Goal: Information Seeking & Learning: Learn about a topic

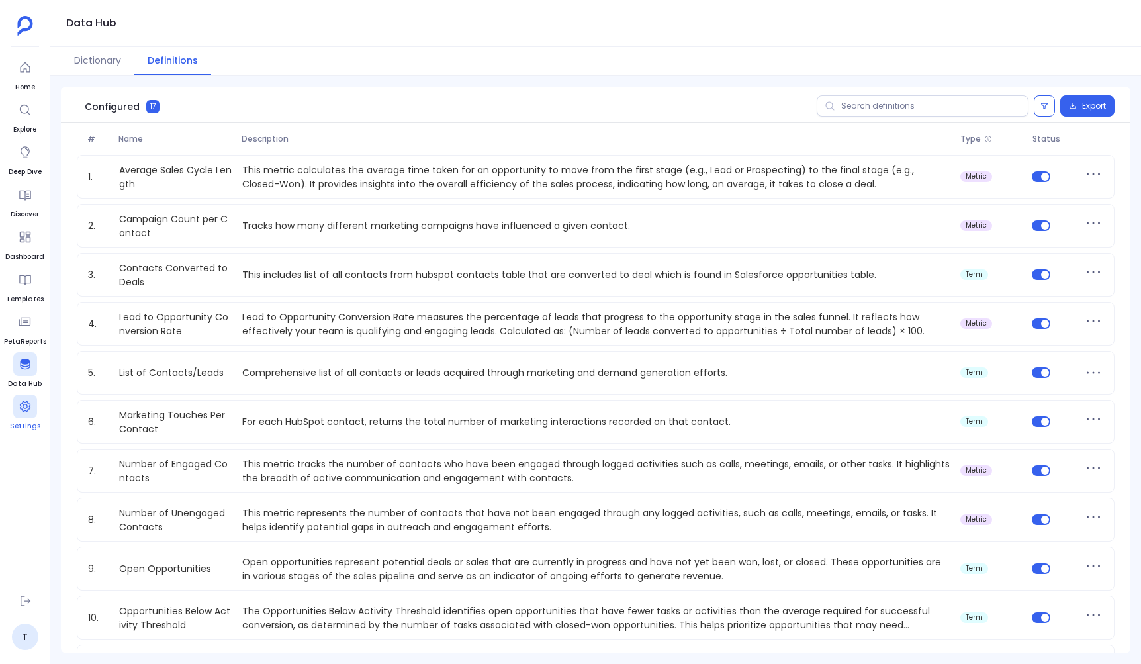
click at [24, 412] on icon at bounding box center [25, 406] width 13 height 13
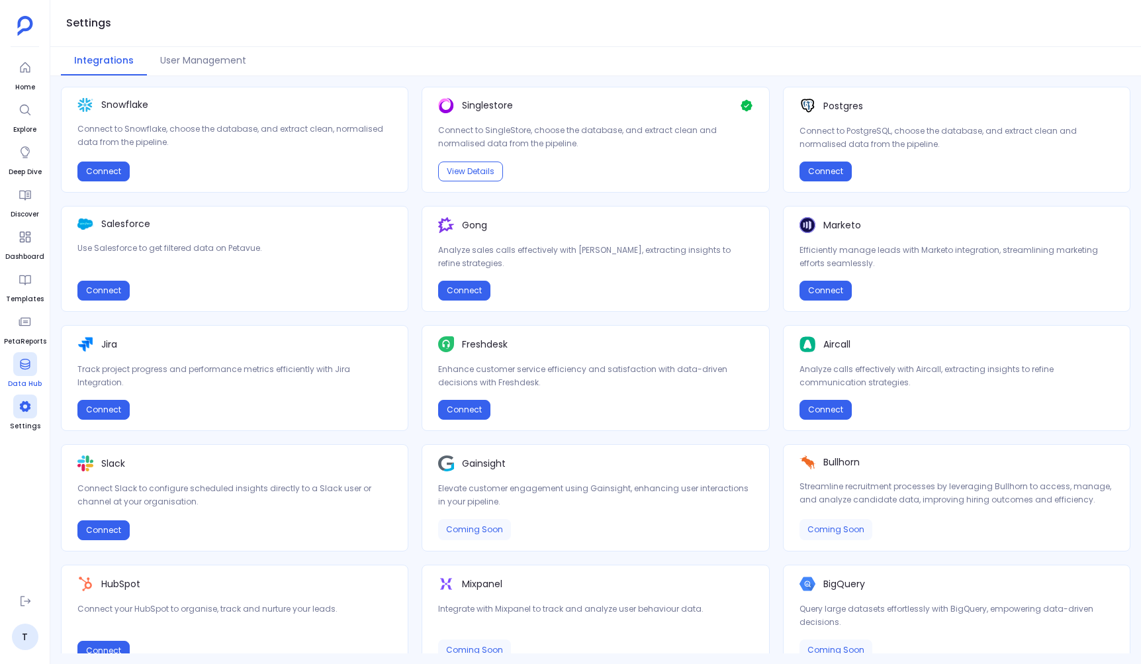
click at [19, 367] on icon at bounding box center [25, 363] width 13 height 13
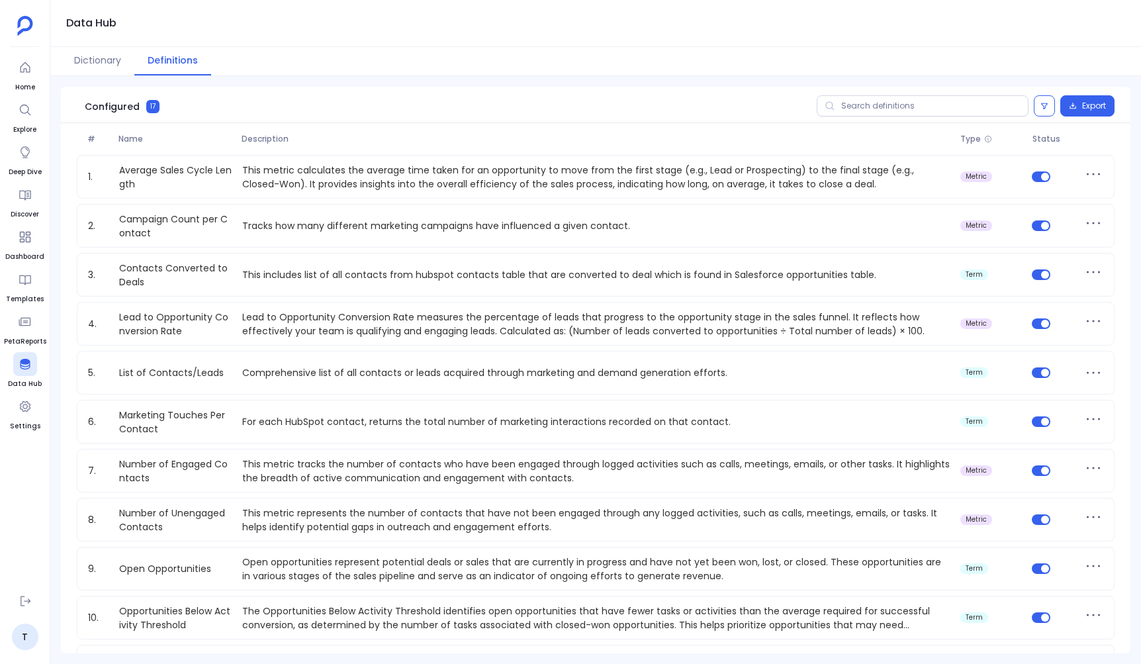
click at [501, 134] on span "Description" at bounding box center [595, 139] width 719 height 11
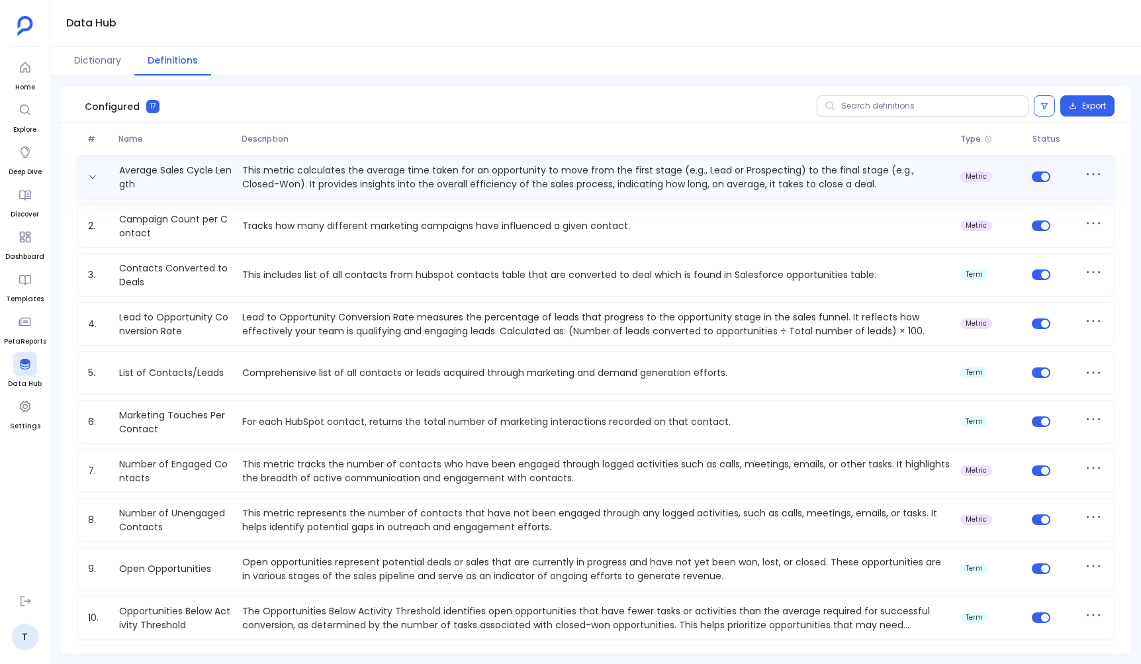
click at [410, 177] on p "This metric calculates the average time taken for an opportunity to move from t…" at bounding box center [596, 176] width 718 height 26
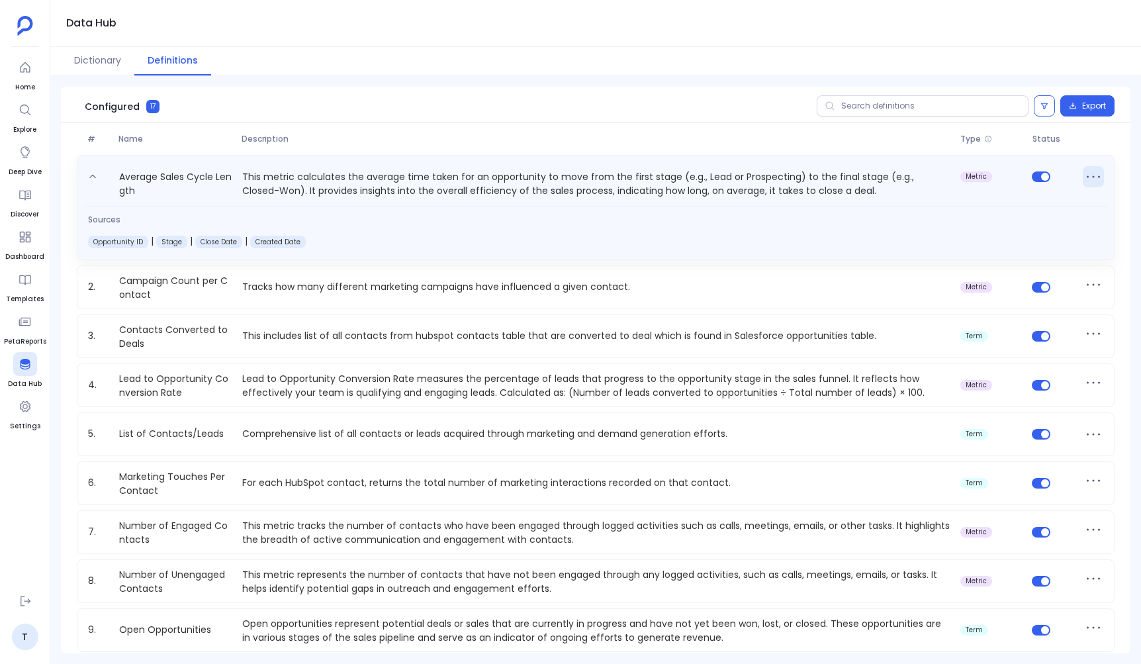
click at [1084, 179] on icon at bounding box center [1093, 176] width 21 height 21
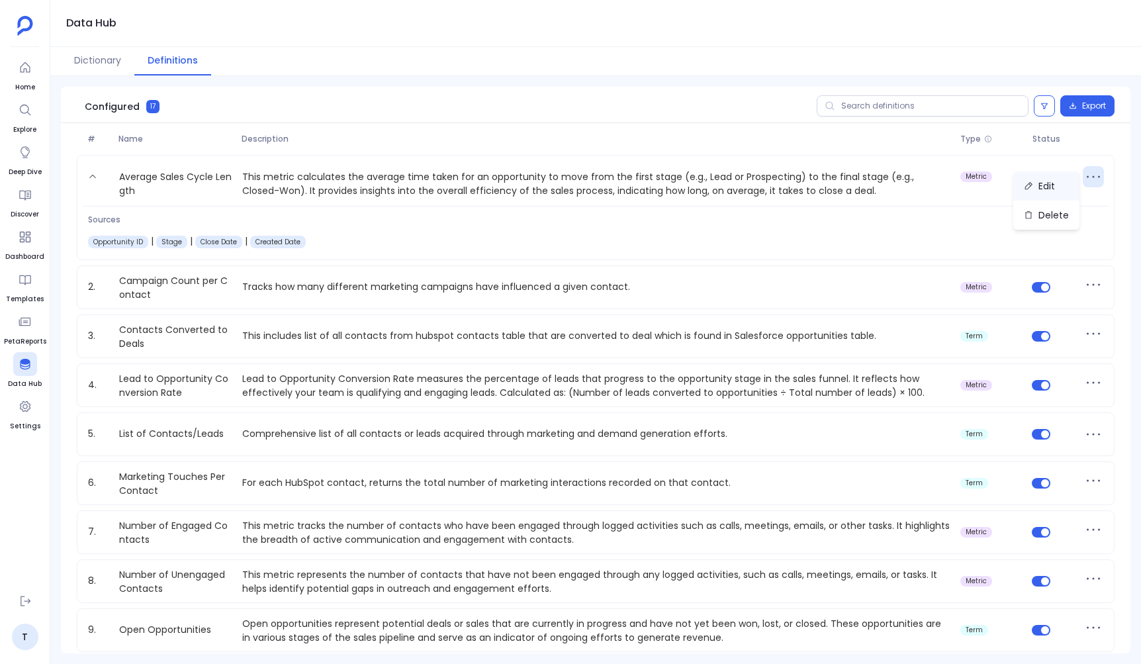
click at [1047, 191] on button "Edit" at bounding box center [1046, 185] width 66 height 29
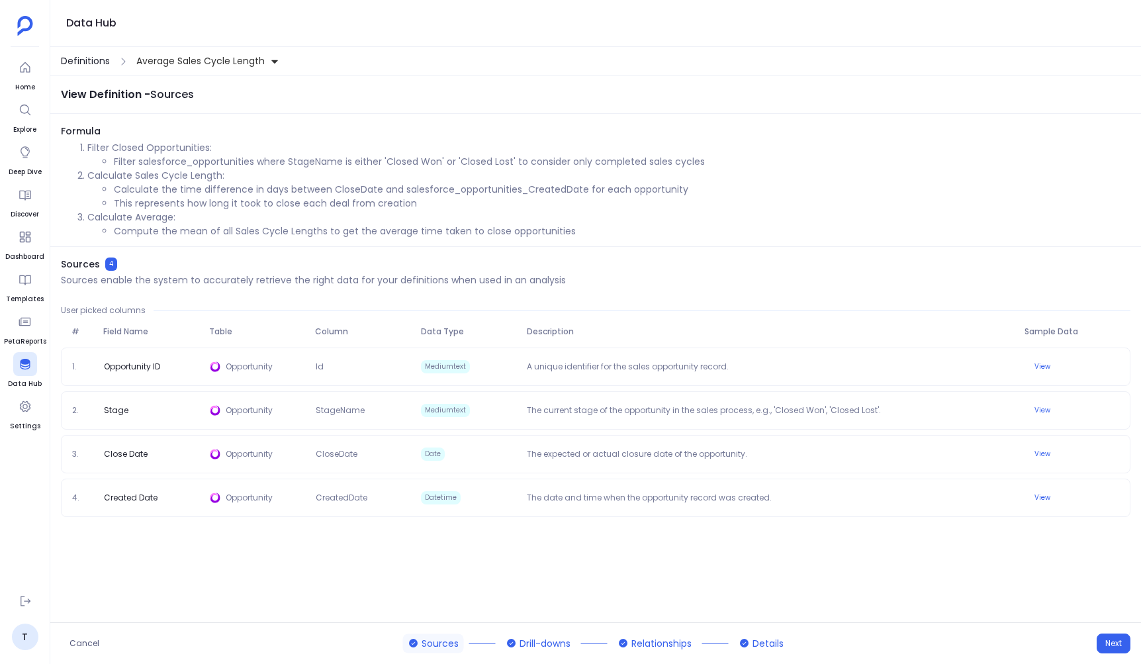
click at [82, 59] on span "Definitions" at bounding box center [85, 61] width 49 height 14
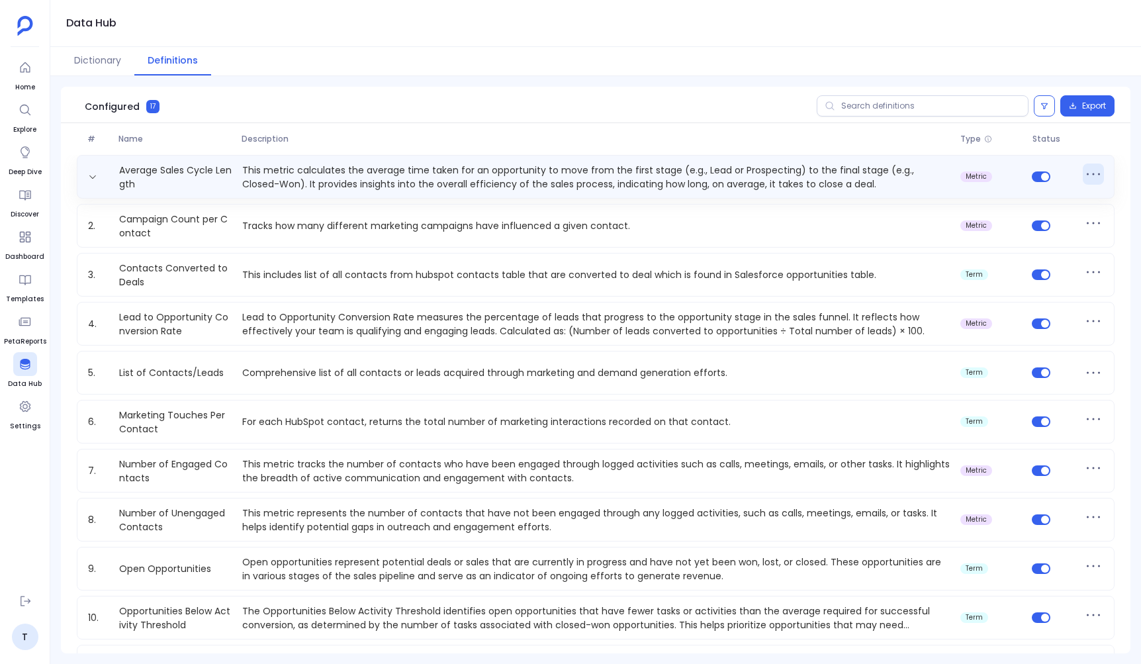
click at [1090, 170] on icon at bounding box center [1093, 173] width 21 height 21
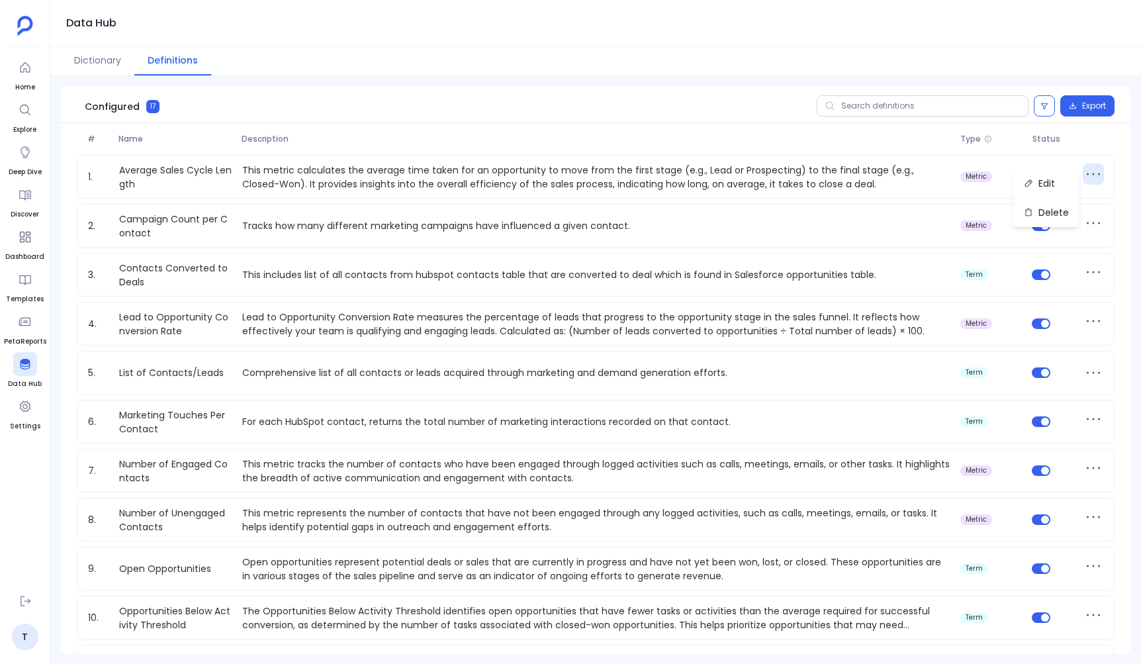
click at [614, 115] on div "Configured 17 Export" at bounding box center [596, 105] width 1070 height 36
click at [551, 95] on div "Configured 17 Export" at bounding box center [596, 105] width 1070 height 36
click at [111, 68] on button "Dictionary" at bounding box center [97, 61] width 73 height 28
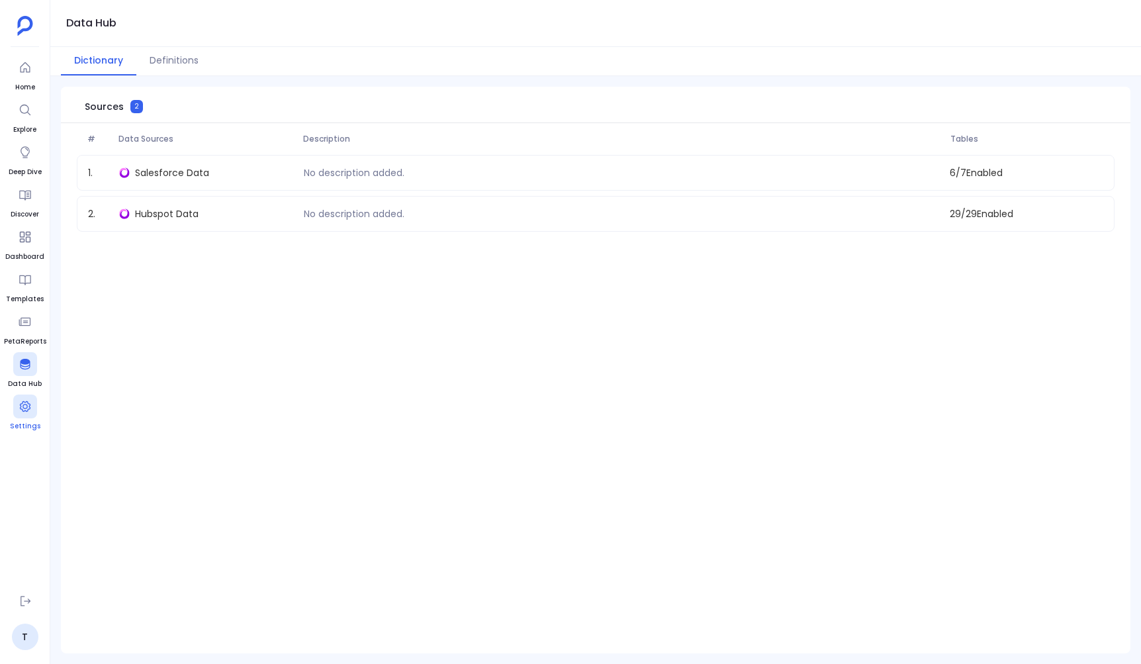
click at [30, 410] on icon at bounding box center [25, 406] width 13 height 13
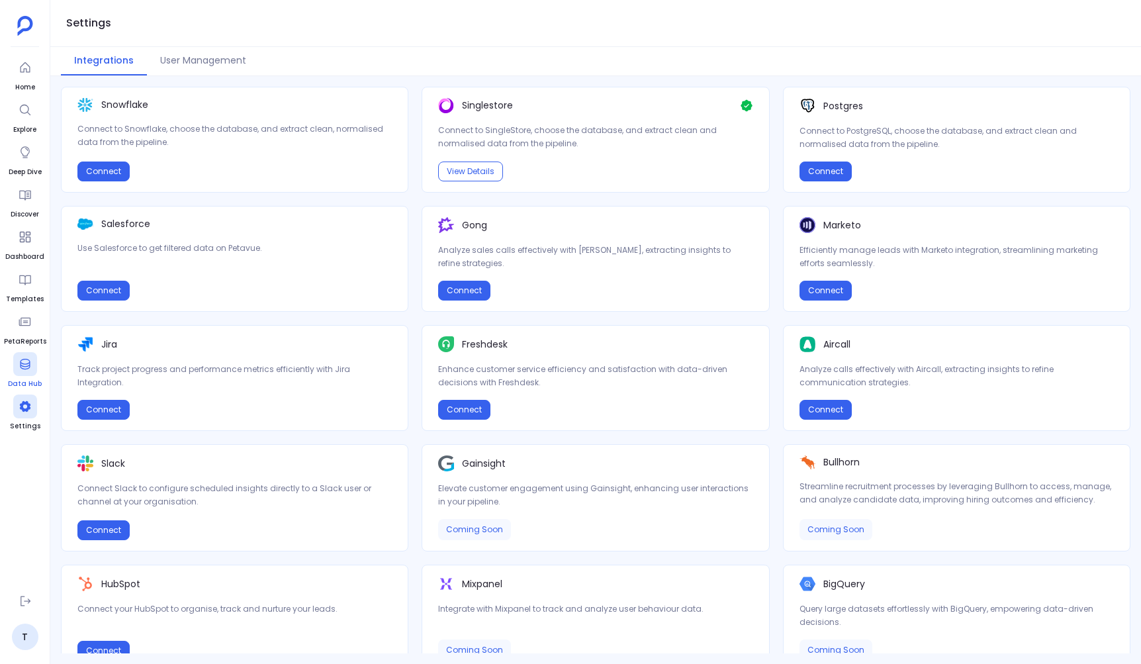
click at [29, 369] on icon at bounding box center [25, 363] width 13 height 13
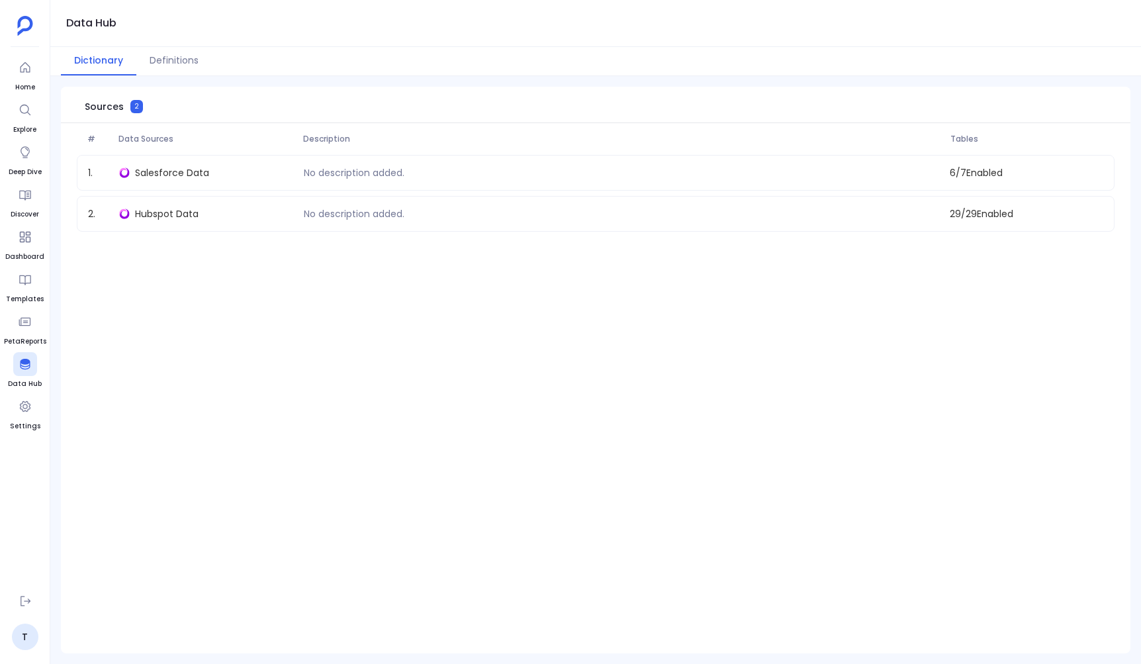
click at [267, 345] on div "# Data Sources Description Tables 1 . Salesforce Data No description added. 6 /…" at bounding box center [596, 388] width 1070 height 530
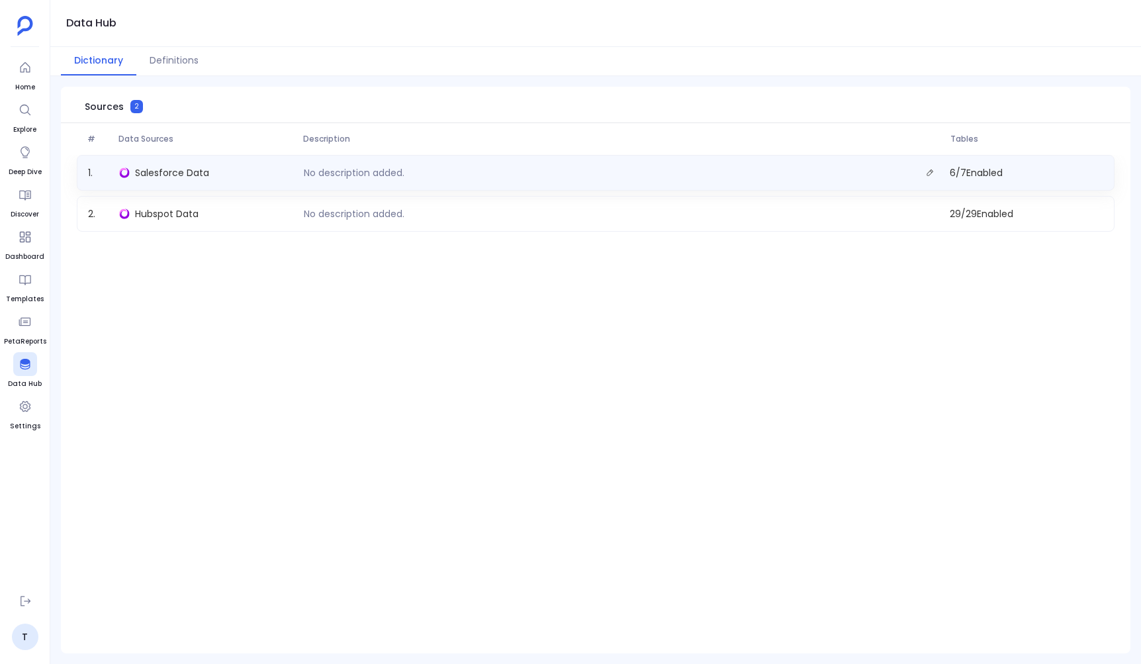
click at [453, 177] on div "No description added." at bounding box center [622, 172] width 647 height 19
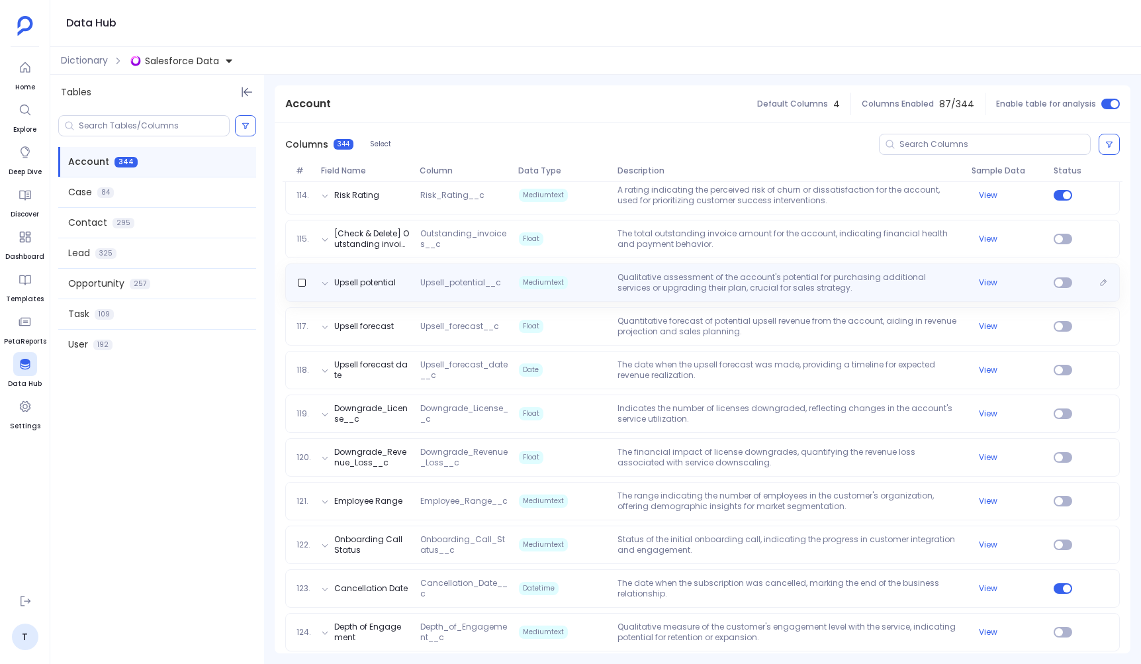
scroll to position [5187, 0]
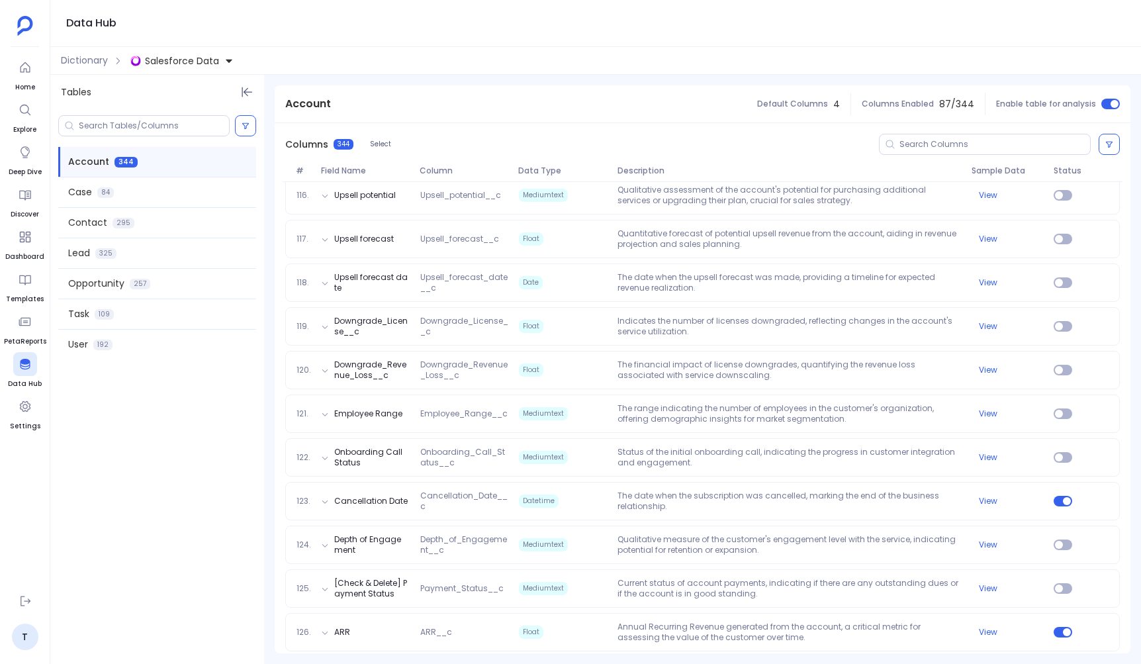
click at [209, 503] on div "Account 344 Case 84 Contact 295 Lead 325 Opportunity 257 Task 109 User 192" at bounding box center [157, 387] width 214 height 554
